Goal: Check status: Check status

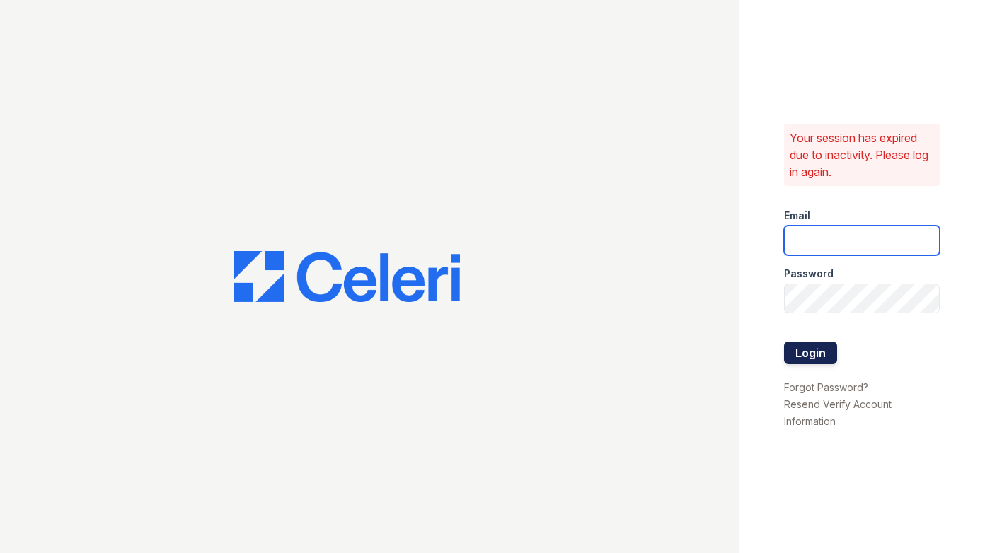
type input "[DOMAIN_NAME][EMAIL_ADDRESS][DOMAIN_NAME]"
click at [818, 353] on button "Login" at bounding box center [810, 353] width 53 height 23
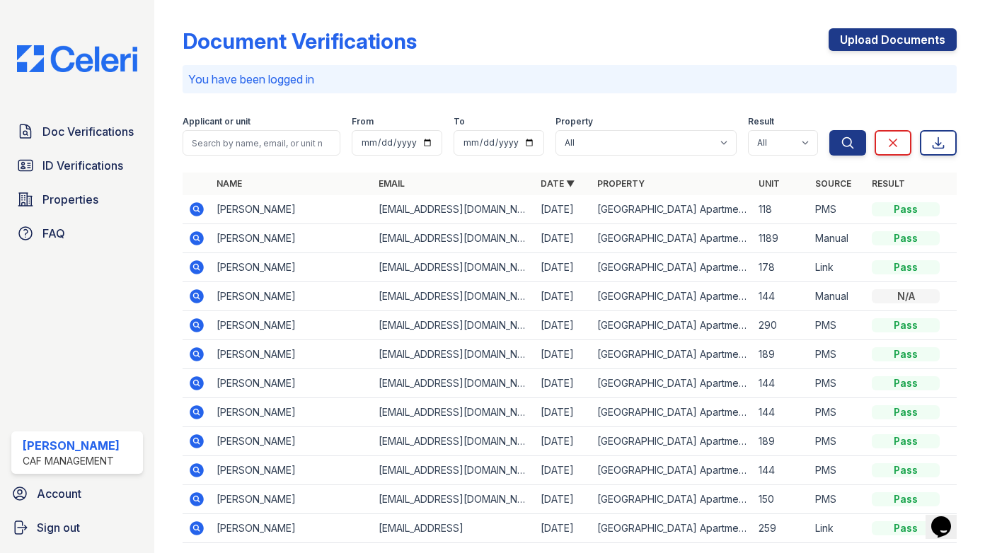
click at [194, 270] on icon at bounding box center [197, 267] width 14 height 14
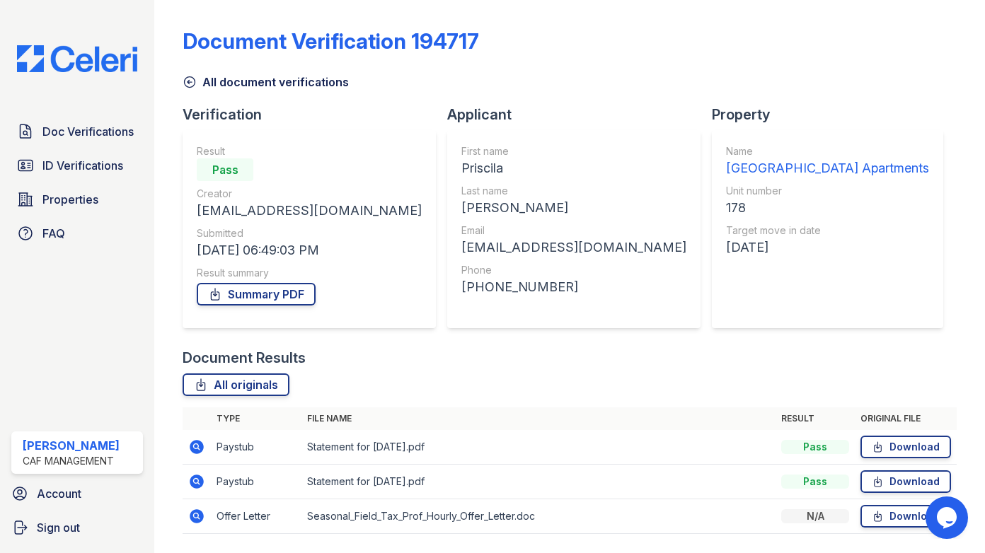
scroll to position [43, 0]
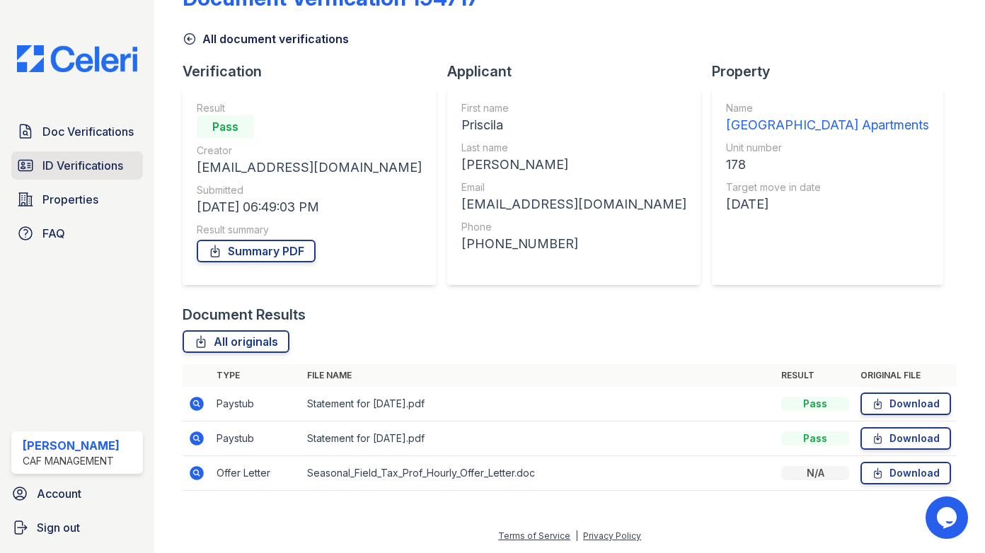
click at [75, 166] on span "ID Verifications" at bounding box center [82, 165] width 81 height 17
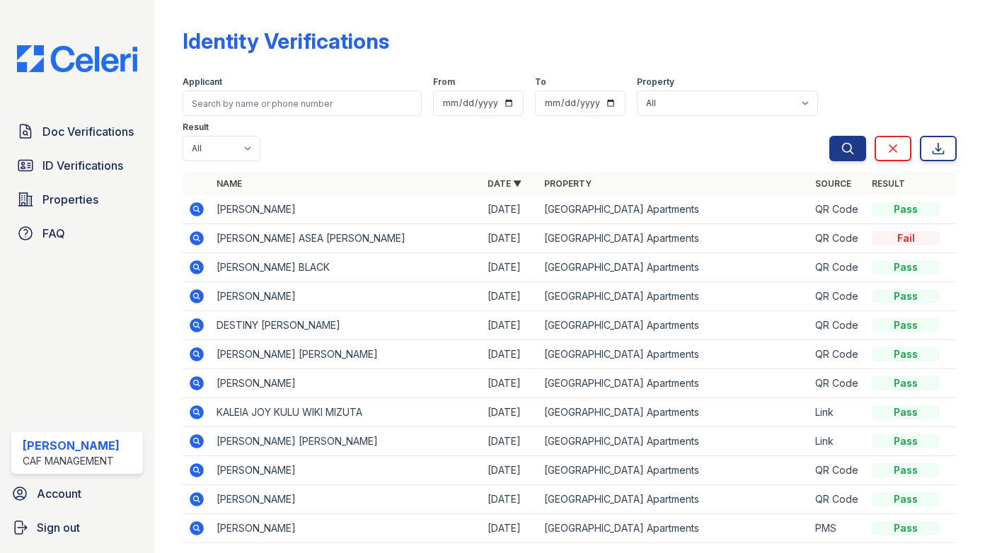
click at [196, 202] on icon at bounding box center [197, 209] width 14 height 14
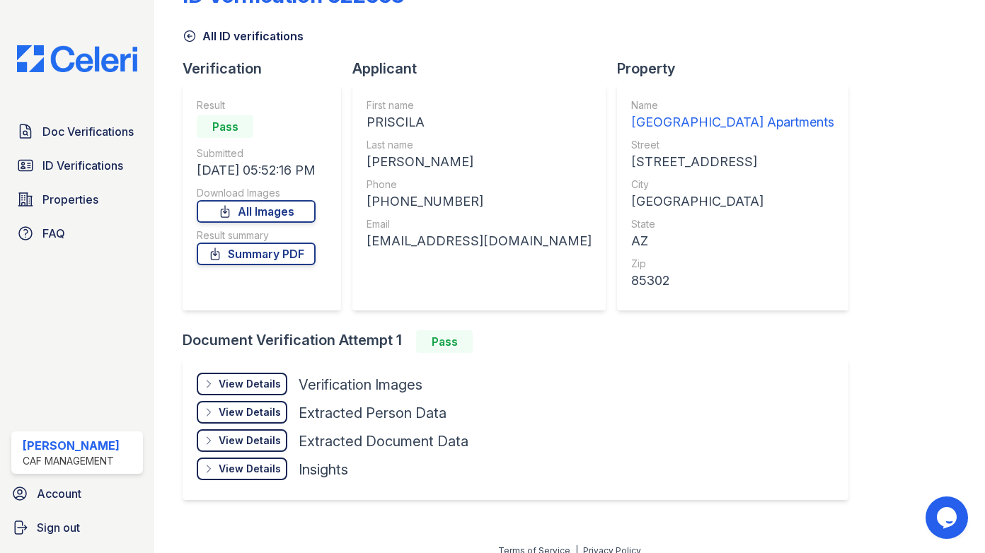
scroll to position [61, 0]
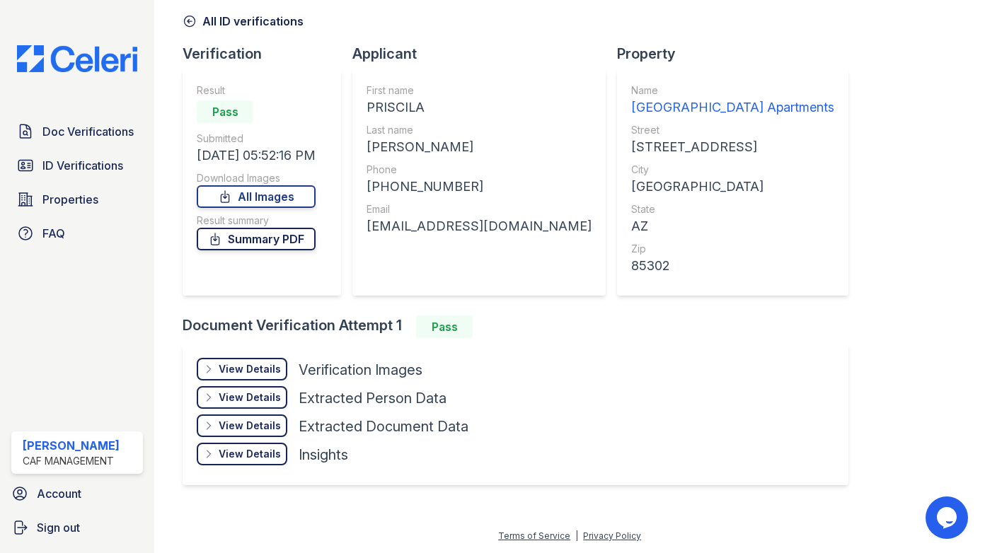
click at [275, 240] on link "Summary PDF" at bounding box center [256, 239] width 119 height 23
click at [258, 201] on link "All Images" at bounding box center [256, 196] width 119 height 23
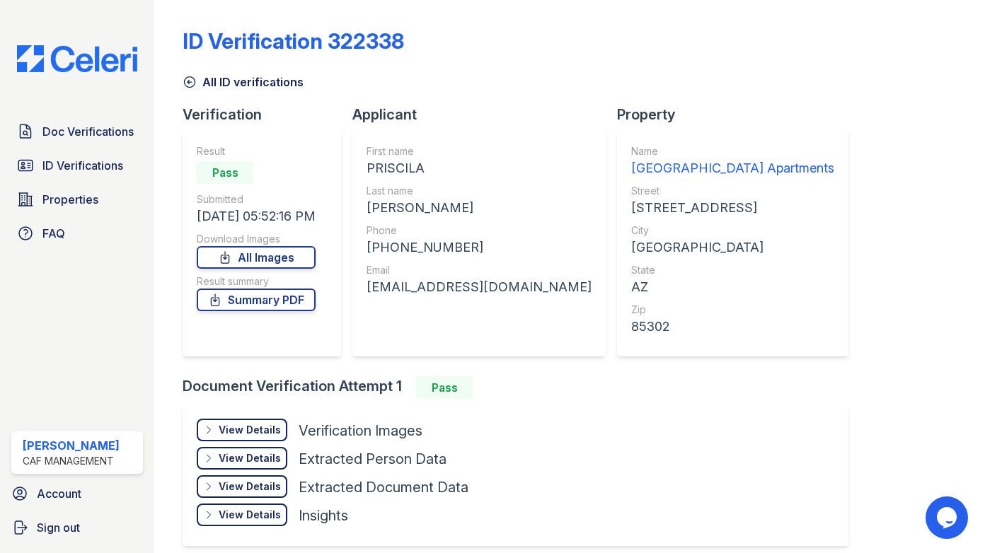
click at [665, 521] on div "View Details Details Hide Details Details Verification Images Document Front Op…" at bounding box center [516, 476] width 666 height 142
